Goal: Check status

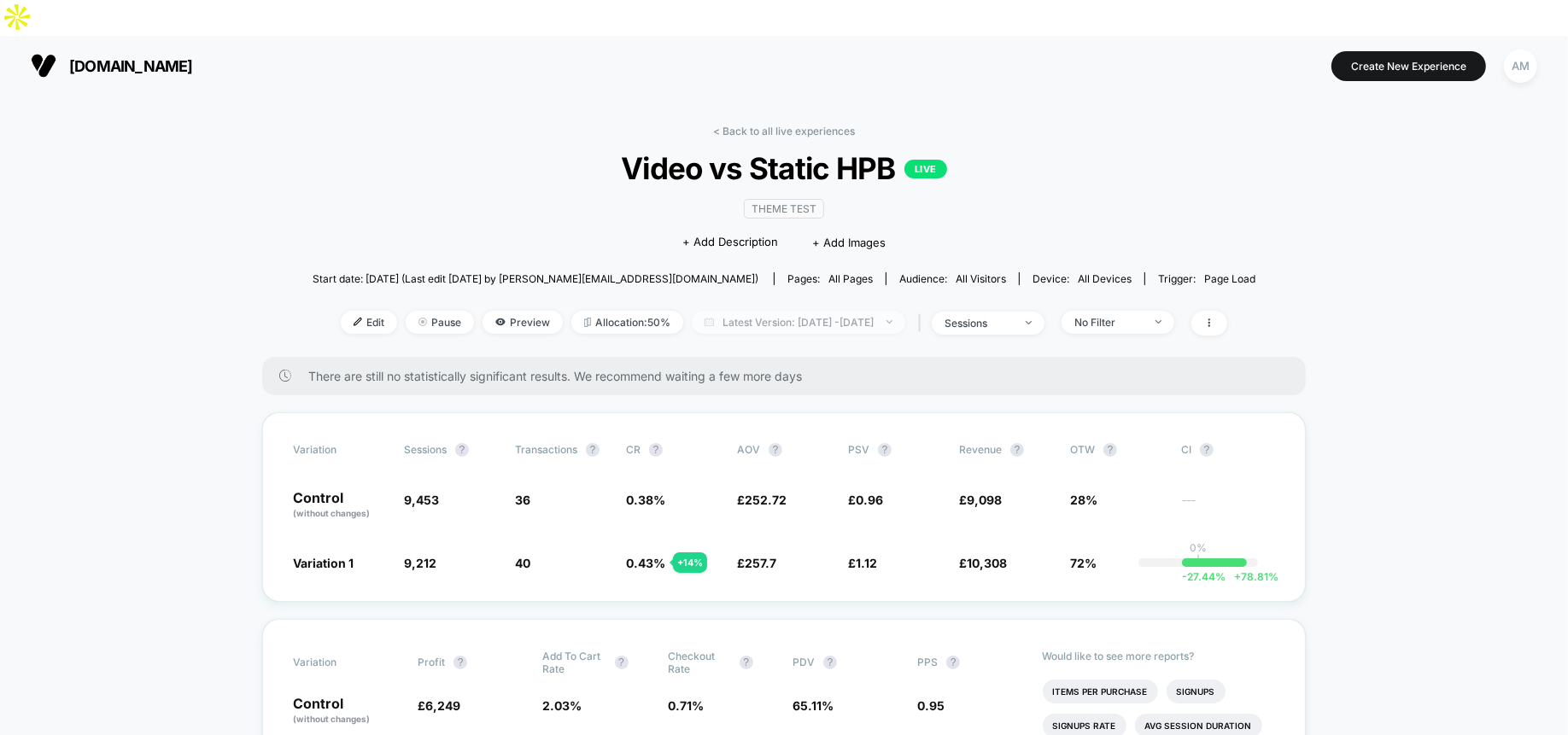
click at [786, 310] on span "Latest Version: [DATE] - [DATE]" at bounding box center [798, 322] width 213 height 23
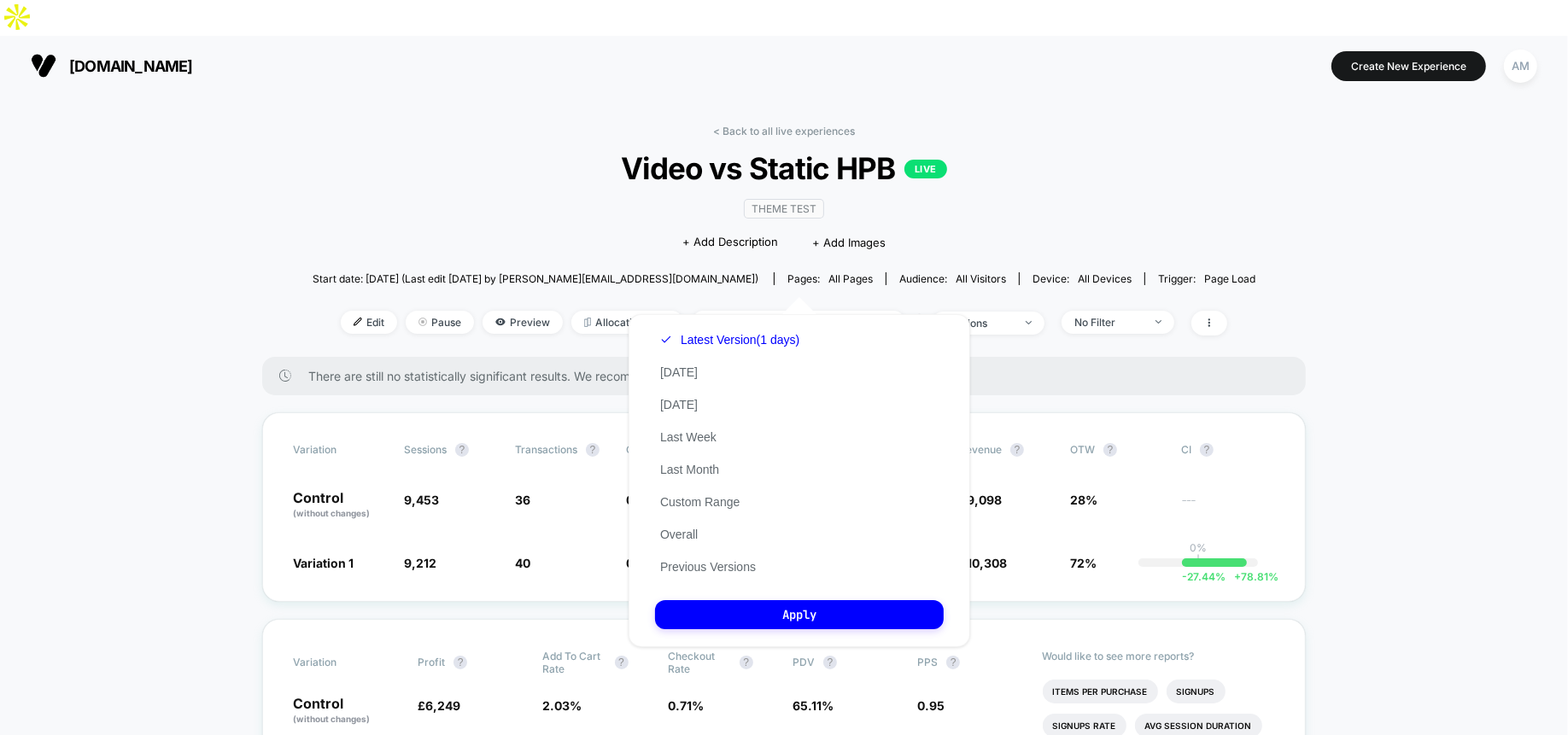
click at [759, 497] on div "Latest Version (1 days) [DATE] [DATE] Last Week Last Month Custom Range Overall…" at bounding box center [729, 453] width 150 height 259
click at [743, 497] on button "Custom Range" at bounding box center [699, 502] width 90 height 15
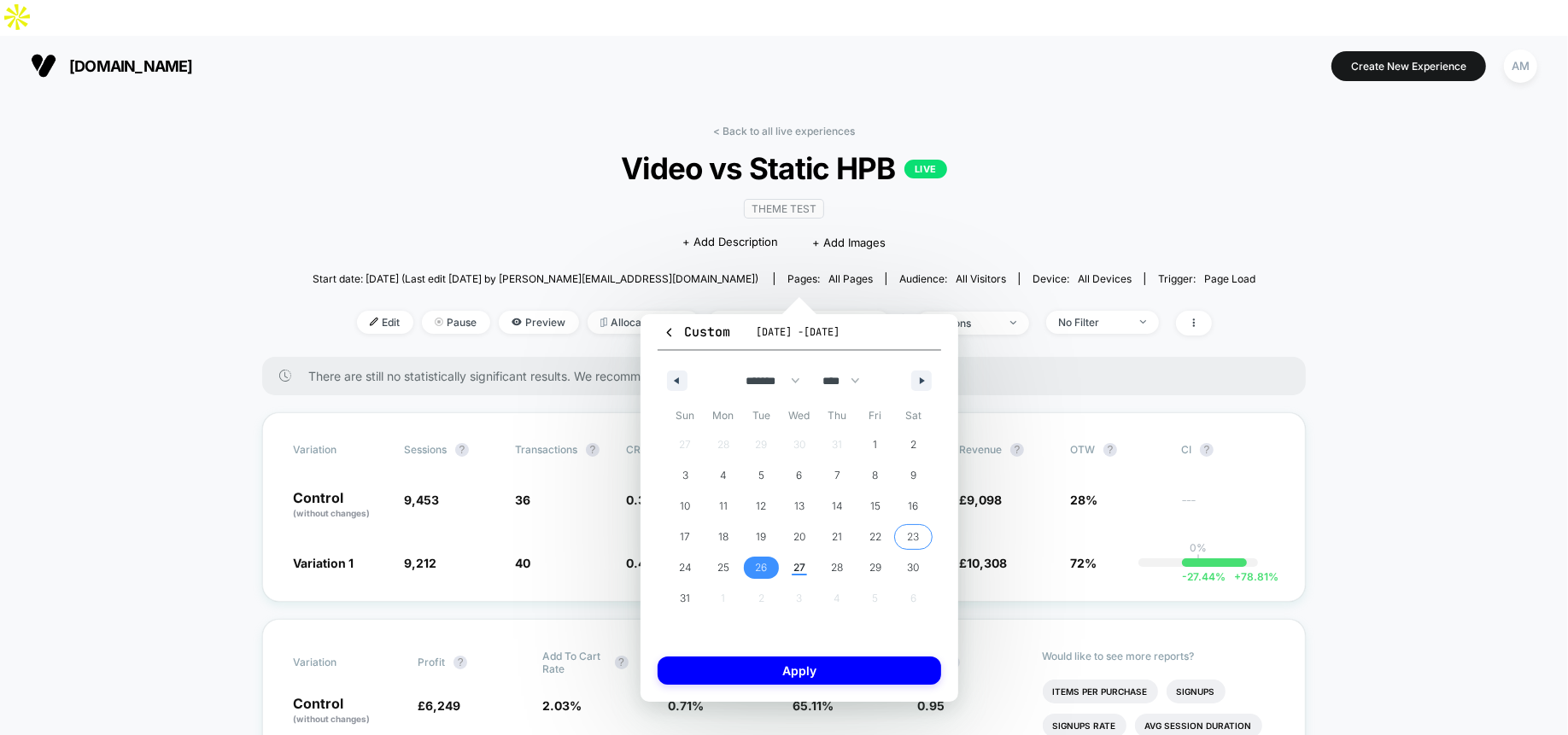
click at [923, 526] on span "23" at bounding box center [913, 536] width 38 height 22
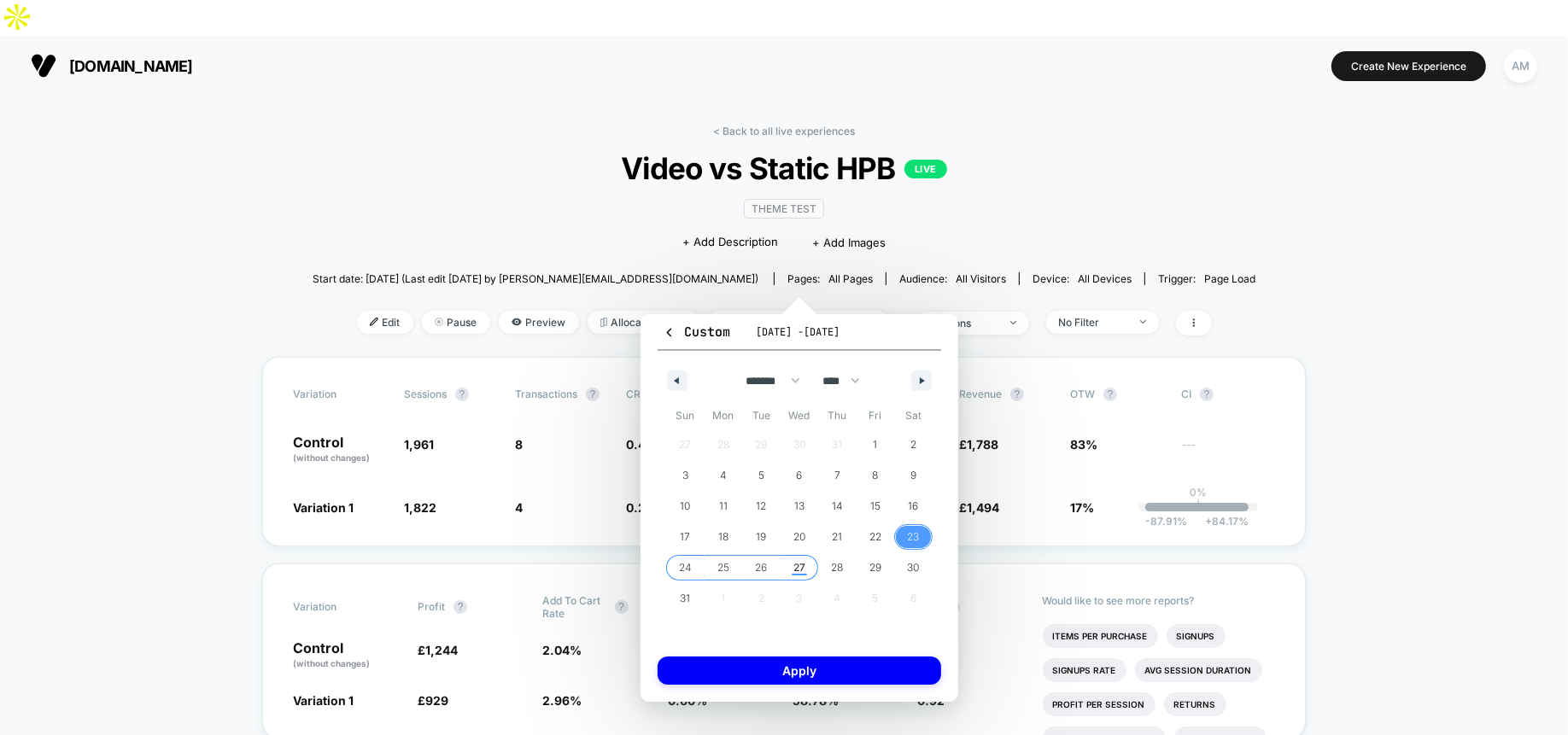
click at [802, 564] on span "27" at bounding box center [799, 567] width 12 height 30
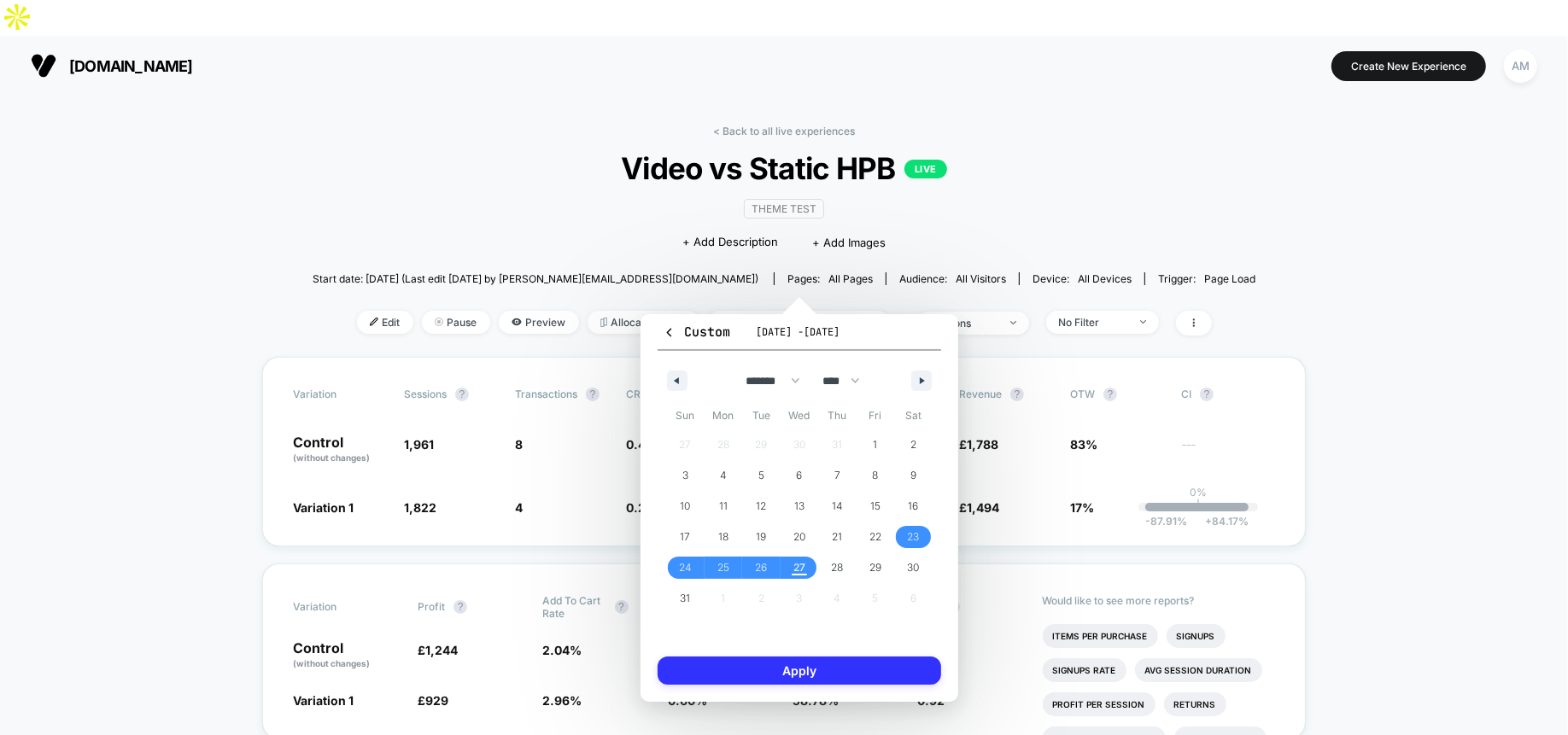
click at [802, 670] on button "Apply" at bounding box center [799, 670] width 284 height 29
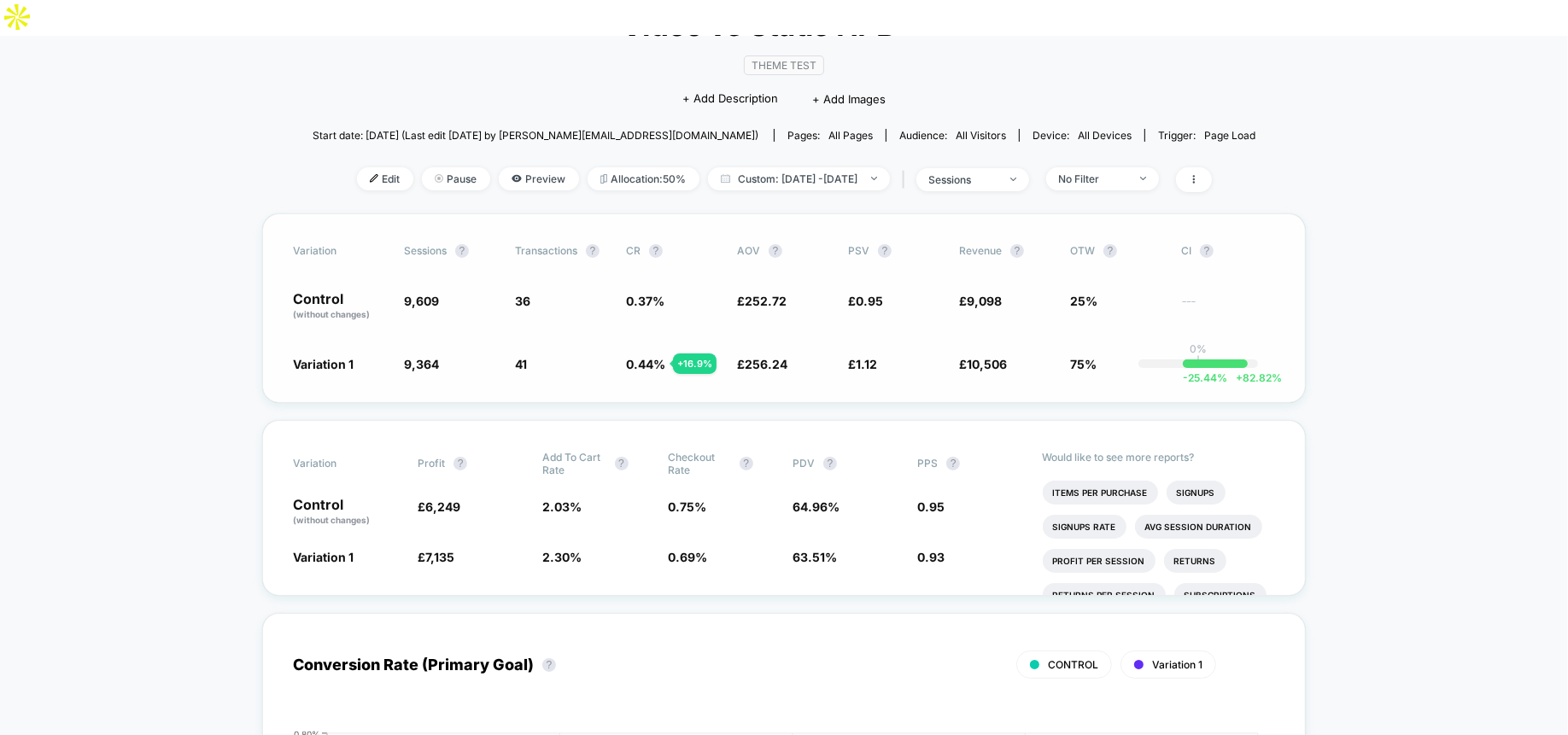
scroll to position [129, 0]
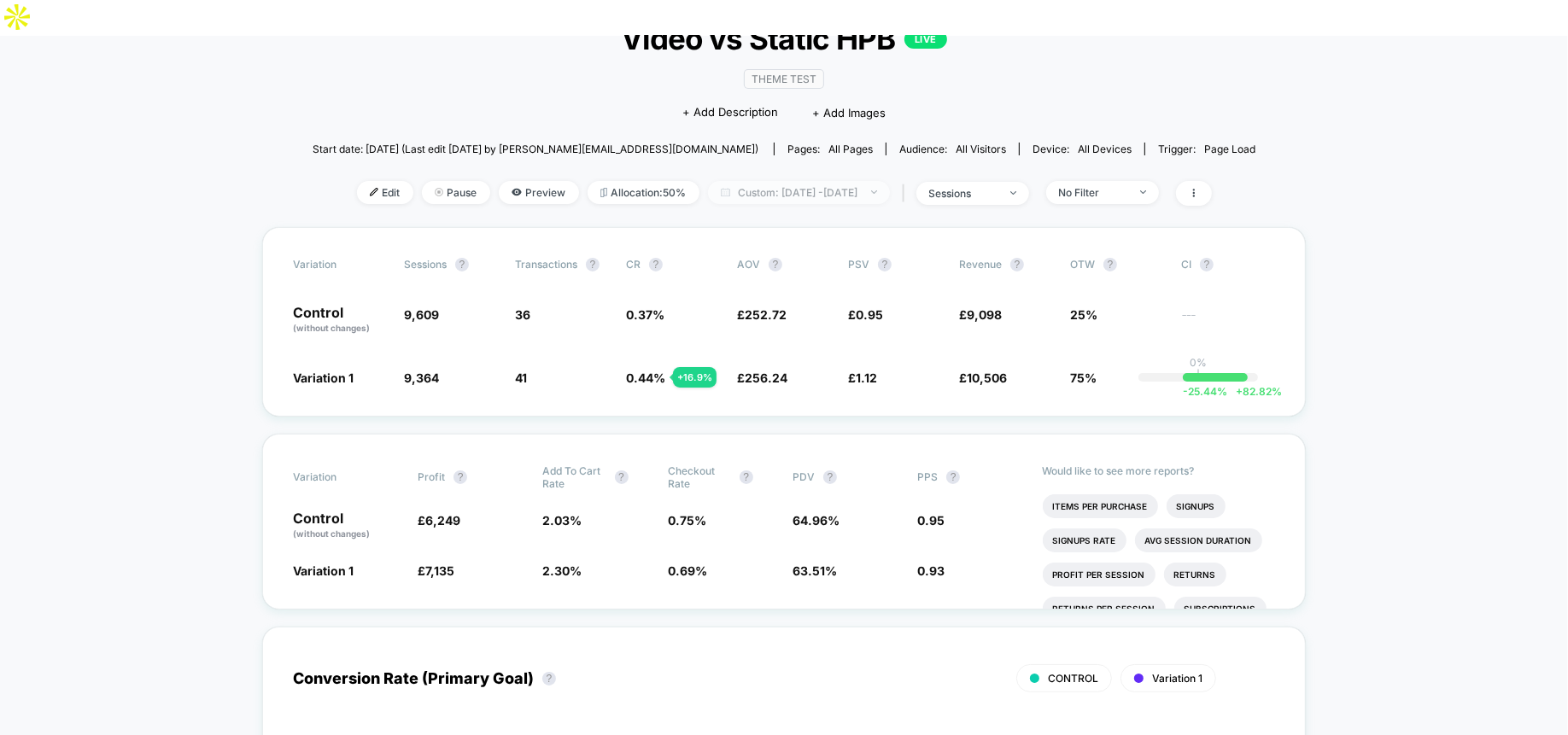
click at [754, 181] on span "Custom: [DATE] - [DATE]" at bounding box center [798, 192] width 182 height 23
select select "*"
select select "****"
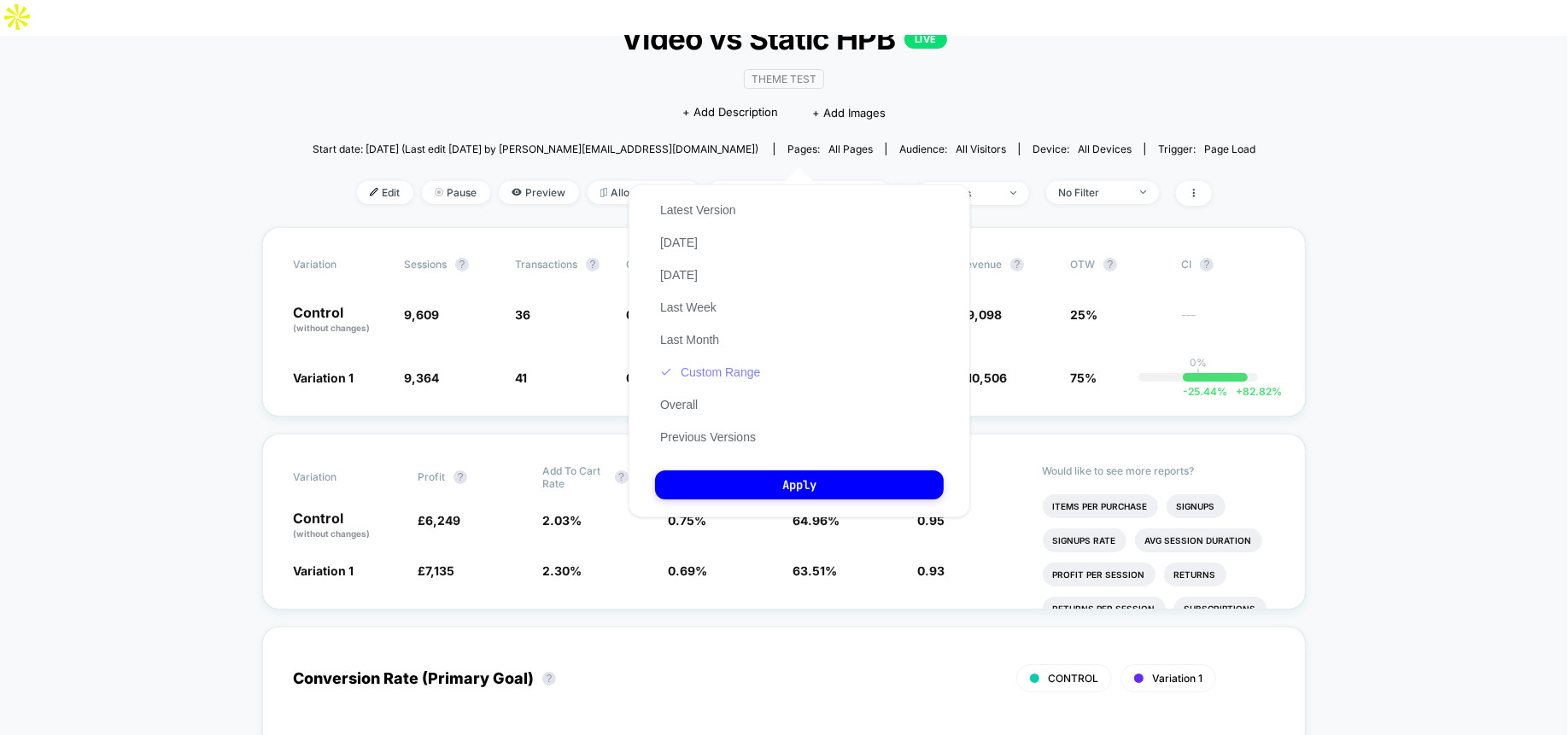
click at [715, 376] on button "Custom Range" at bounding box center [710, 372] width 111 height 15
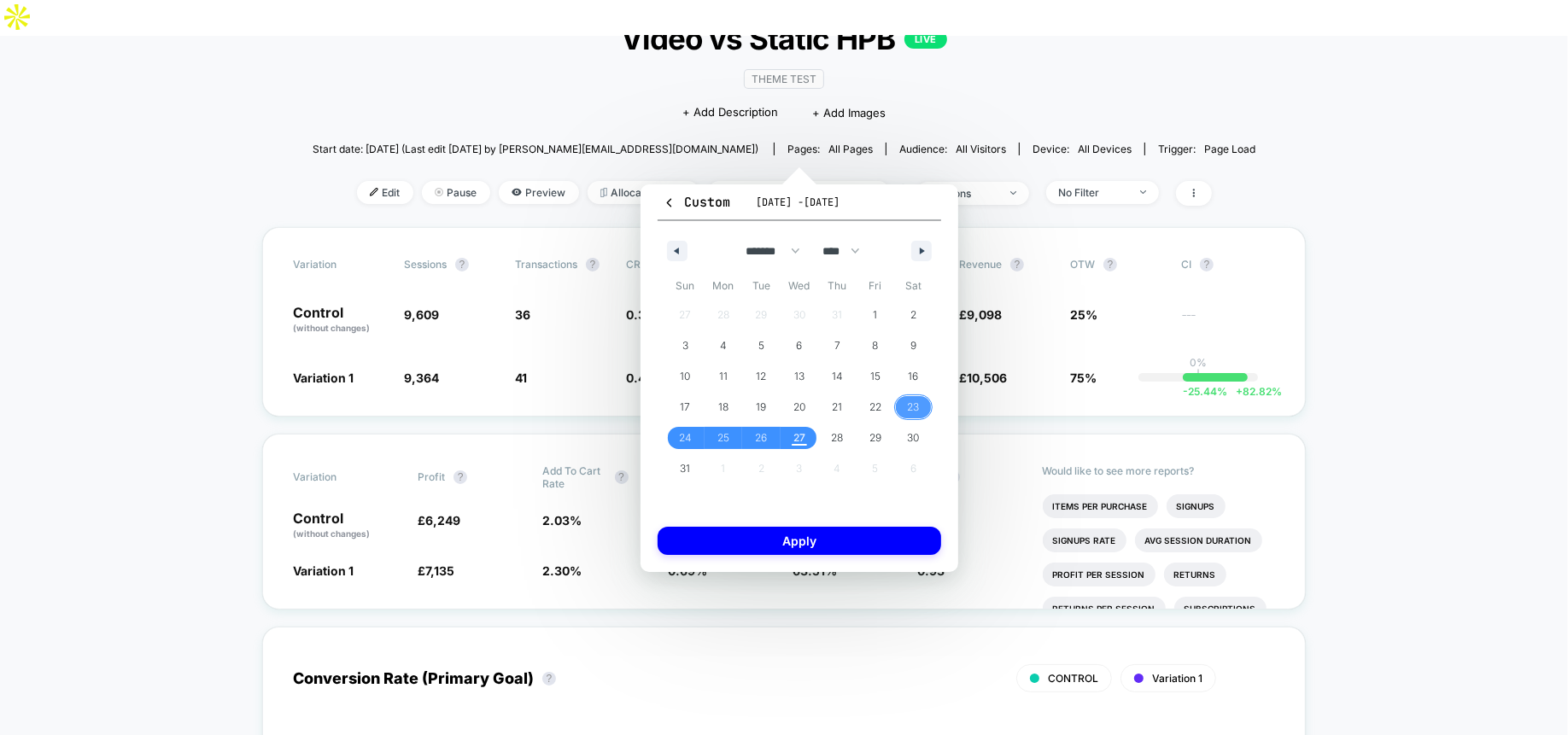
click at [903, 405] on span "23" at bounding box center [913, 407] width 38 height 22
click at [762, 436] on span "26" at bounding box center [760, 438] width 12 height 30
click at [810, 548] on button "Apply" at bounding box center [799, 541] width 284 height 29
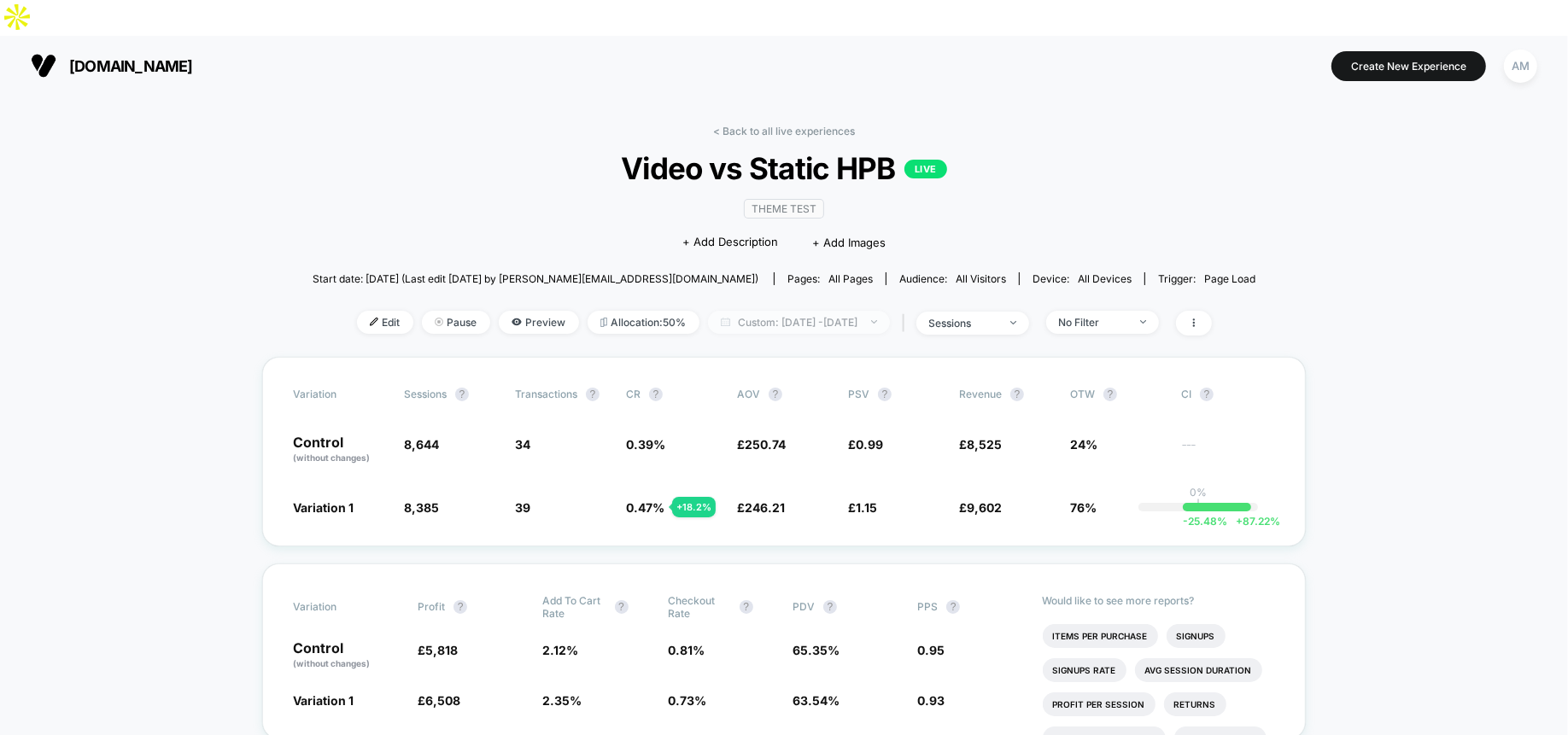
click at [756, 310] on span "Custom: [DATE] - [DATE]" at bounding box center [798, 322] width 182 height 23
select select "*"
select select "****"
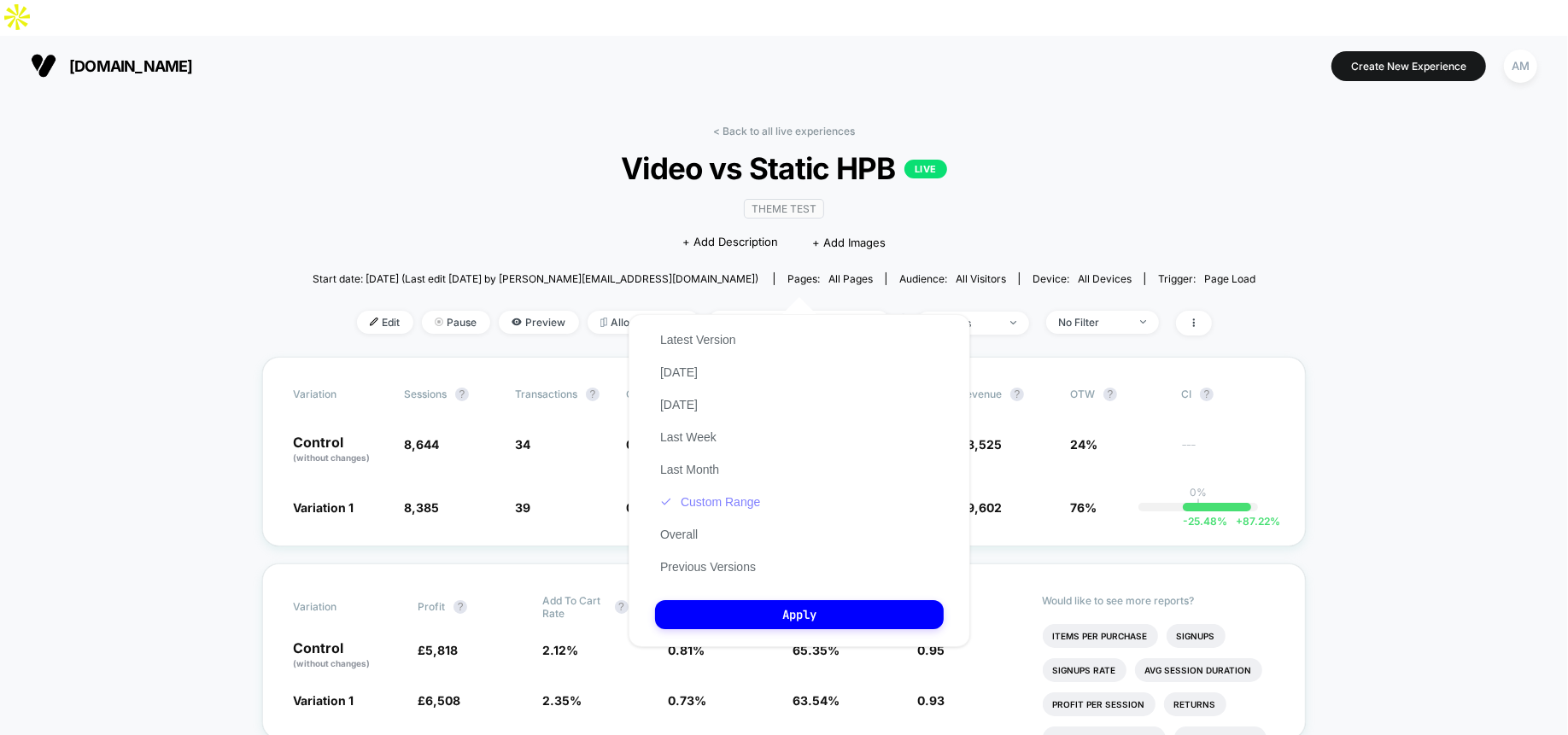
click at [732, 497] on button "Custom Range" at bounding box center [710, 502] width 111 height 15
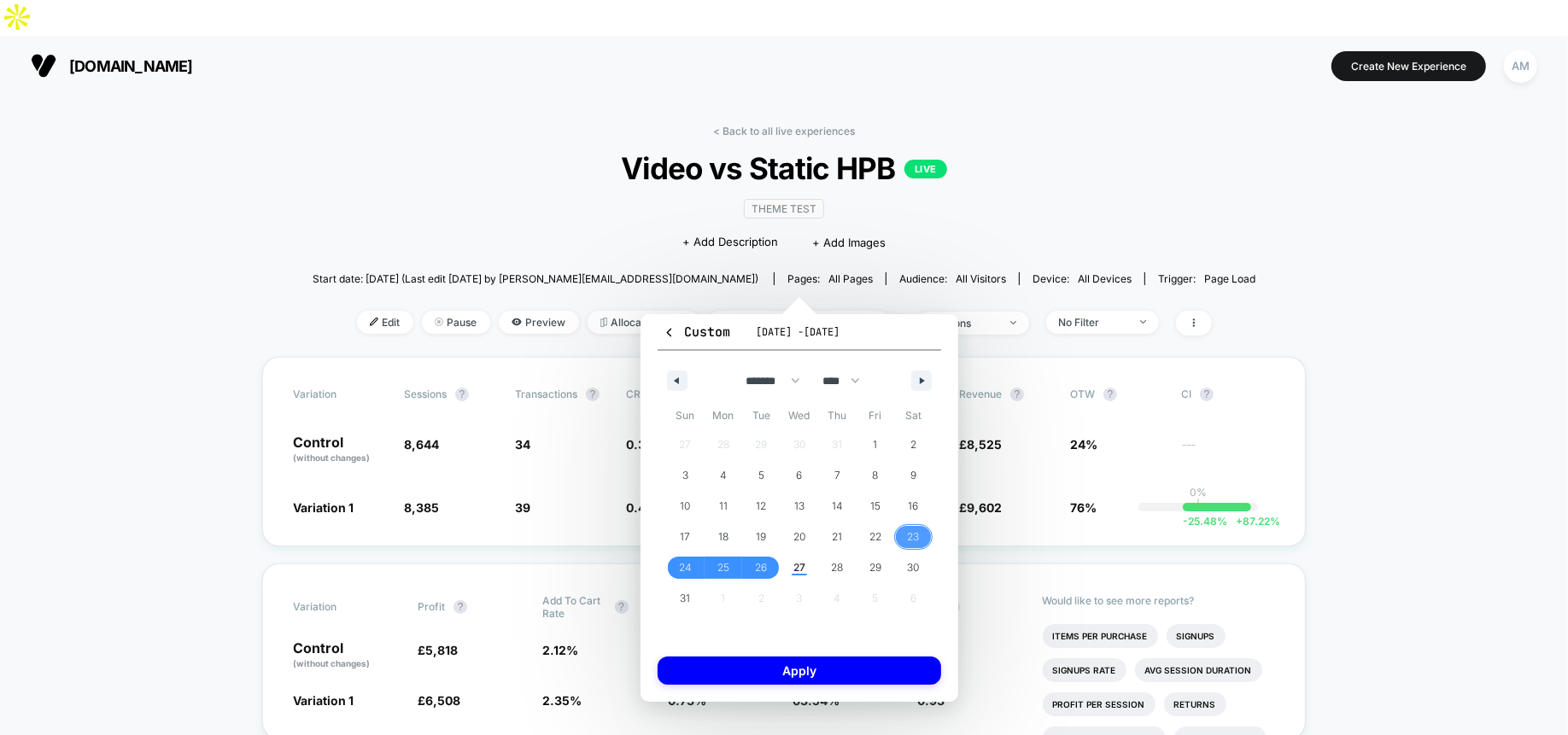
click at [909, 527] on span "23" at bounding box center [914, 537] width 12 height 30
click at [764, 566] on span "26" at bounding box center [760, 567] width 12 height 30
click at [917, 537] on span "23" at bounding box center [914, 537] width 12 height 30
click at [799, 566] on span "27" at bounding box center [799, 567] width 12 height 30
click at [814, 665] on button "Apply" at bounding box center [799, 670] width 284 height 29
